Goal: Transaction & Acquisition: Purchase product/service

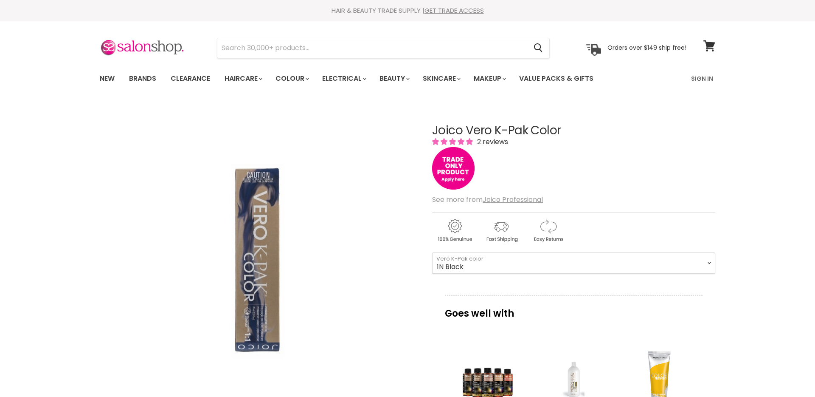
select select "1N Black"
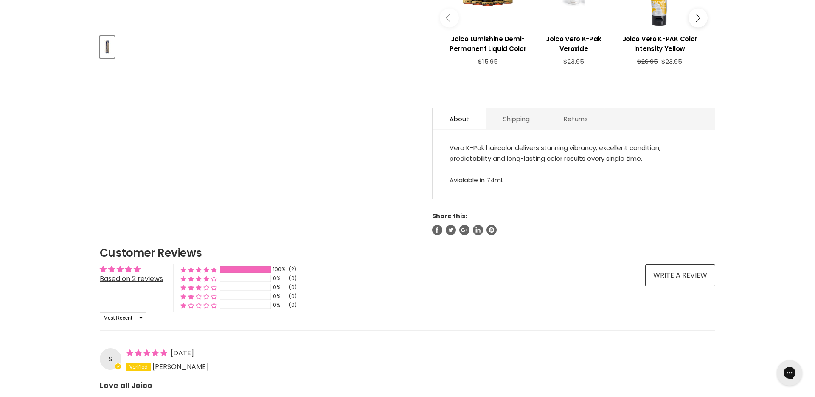
scroll to position [267, 0]
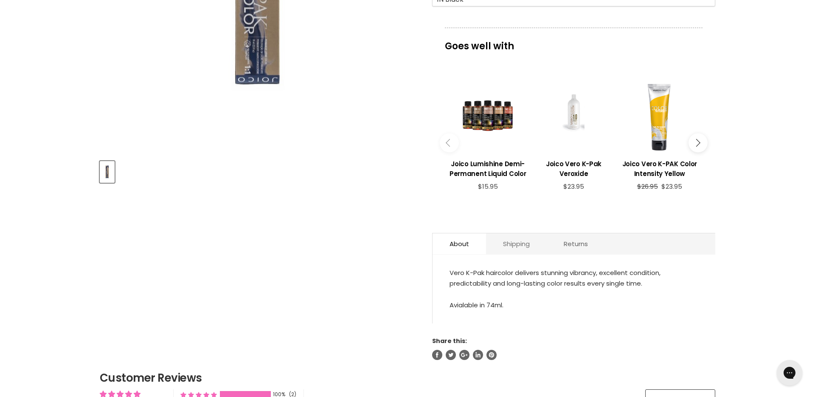
click at [514, 249] on link "Shipping" at bounding box center [516, 243] width 61 height 21
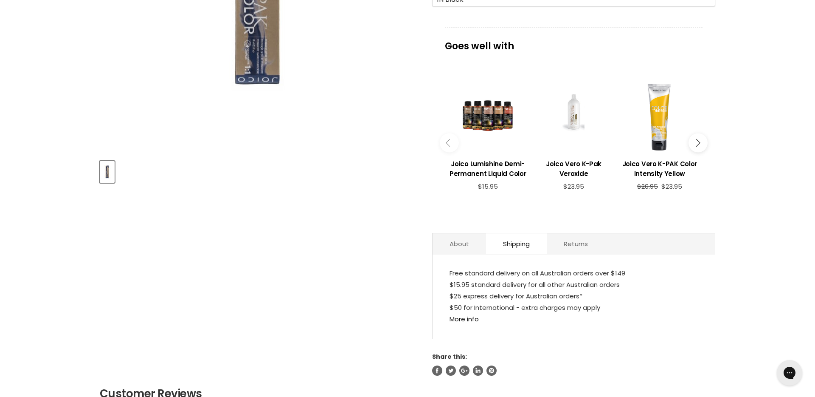
click at [473, 248] on link "About" at bounding box center [459, 243] width 53 height 21
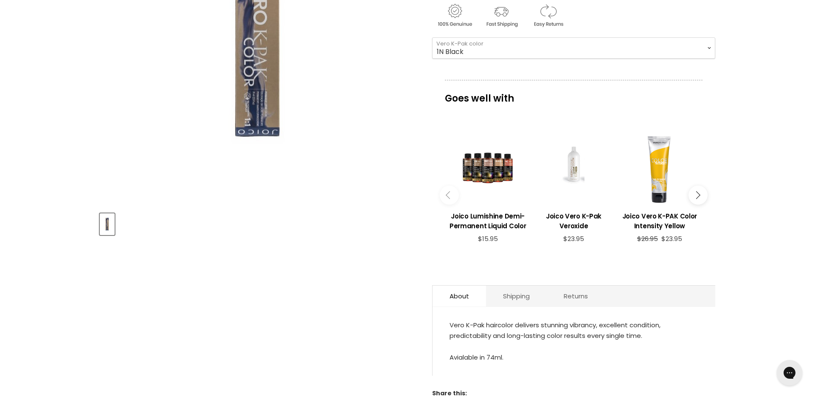
scroll to position [142, 0]
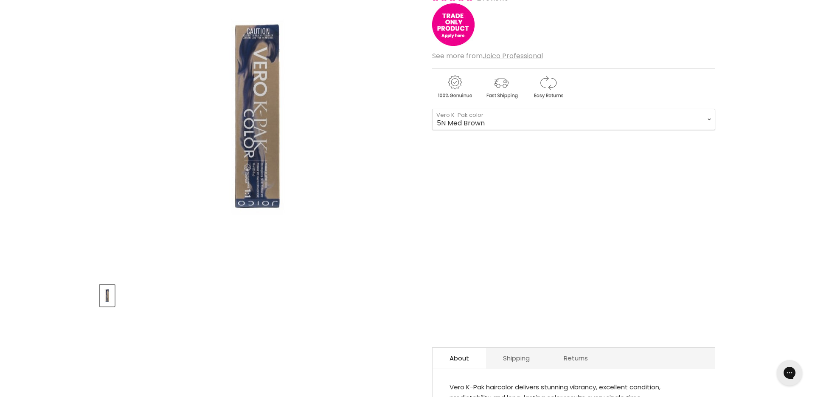
scroll to position [41, 0]
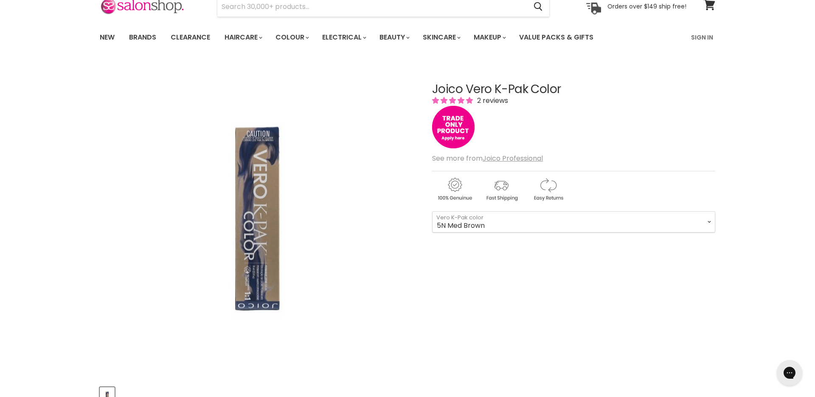
click at [263, 262] on img "Joico Vero K-Pak Color image. Click or Scroll to Zoom." at bounding box center [258, 220] width 194 height 292
click at [256, 251] on img "Joico Vero K-Pak Color image. Click or Scroll to Zoom." at bounding box center [258, 220] width 194 height 292
click at [259, 256] on img "Joico Vero K-Pak Color image. Click or Scroll to Zoom." at bounding box center [258, 220] width 194 height 292
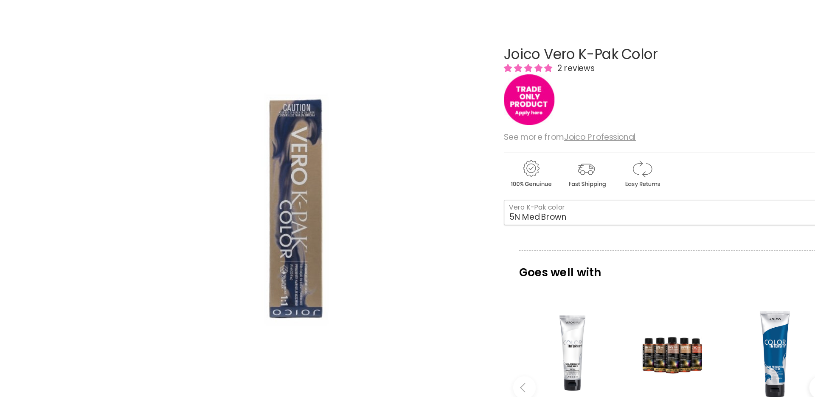
scroll to position [42, 0]
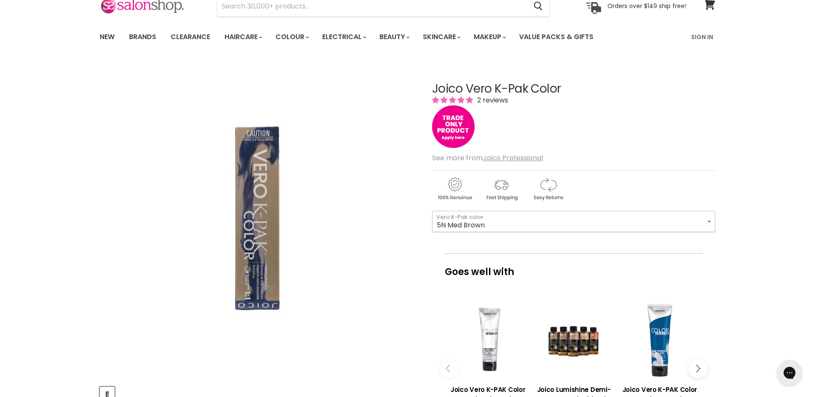
click at [502, 227] on select "10N Sultry Blonde 9N Blonde 8N Med Blonde 7N Drk Blonde 6N Light Brown 5N Med B…" at bounding box center [573, 221] width 283 height 21
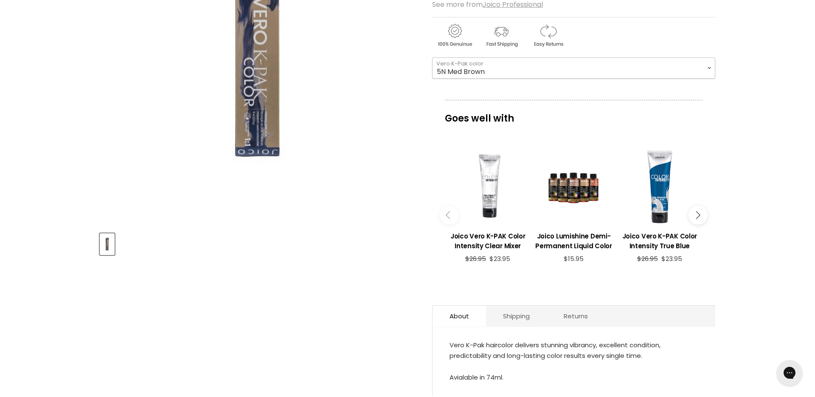
scroll to position [138, 0]
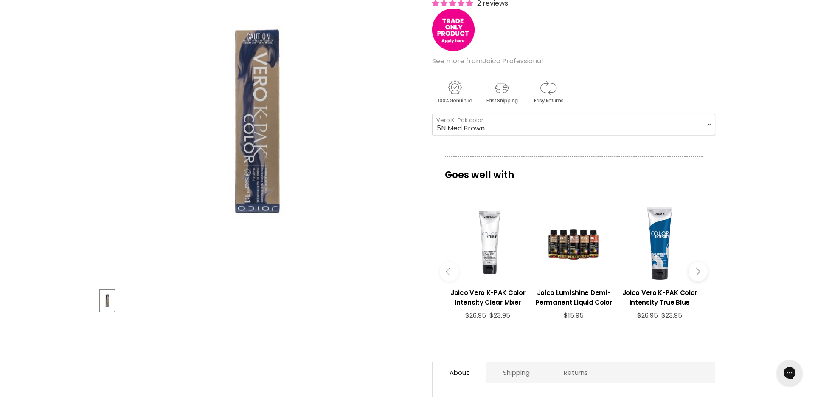
click at [701, 270] on button "Main content" at bounding box center [698, 271] width 19 height 19
